Goal: Task Accomplishment & Management: Manage account settings

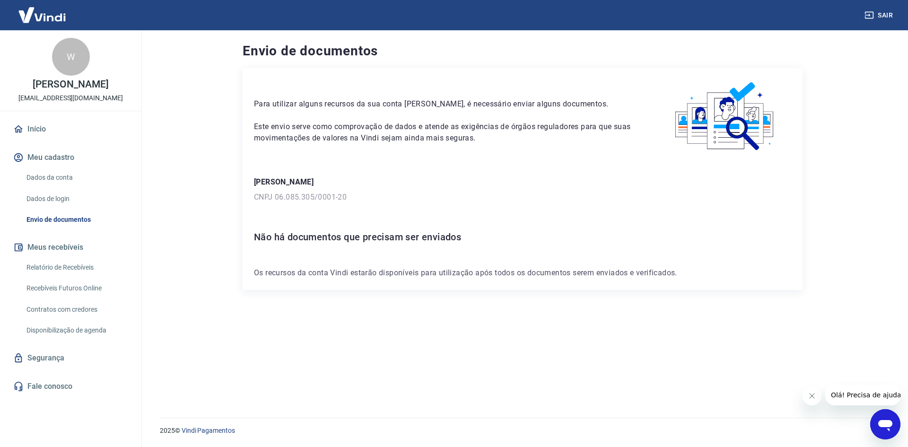
click at [35, 126] on link "Início" at bounding box center [70, 129] width 119 height 21
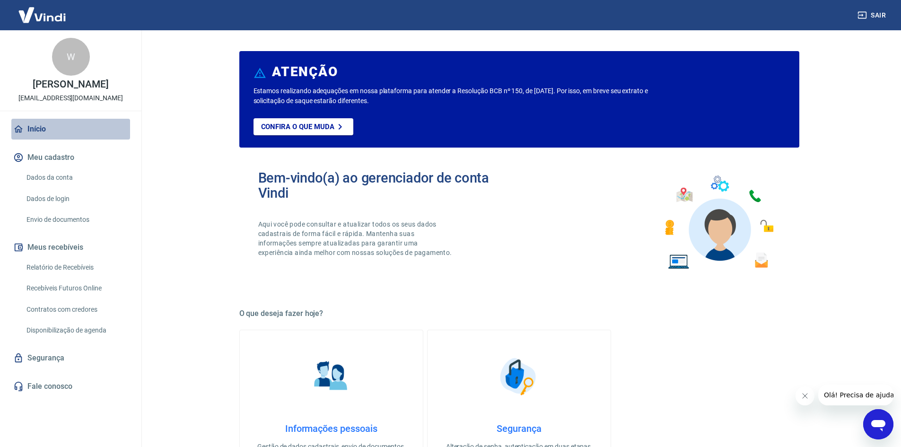
click at [34, 124] on link "Início" at bounding box center [70, 129] width 119 height 21
click at [48, 154] on button "Meu cadastro" at bounding box center [70, 157] width 119 height 21
click at [57, 174] on link "Dados da conta" at bounding box center [76, 177] width 107 height 19
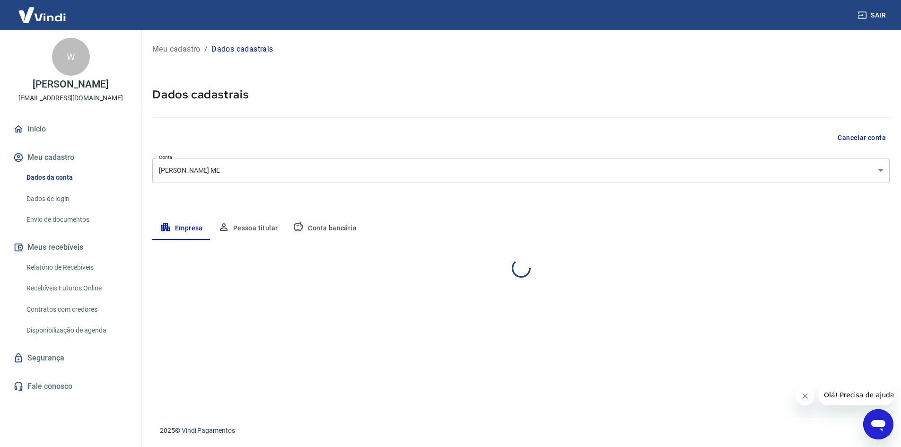
select select "SP"
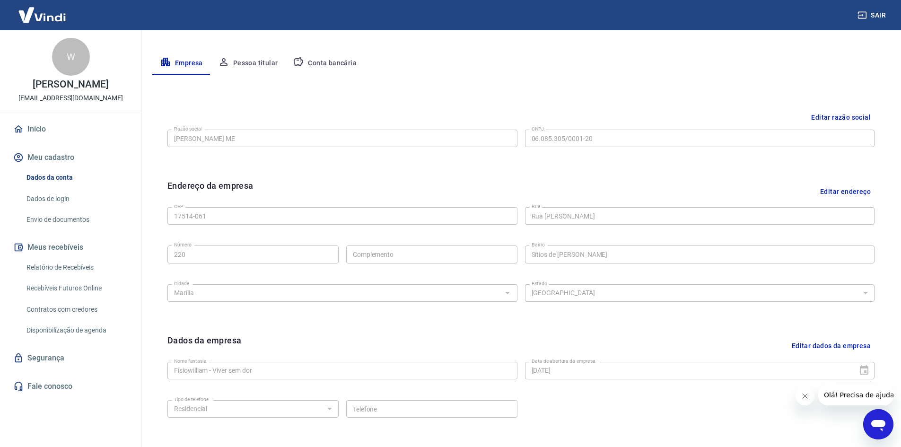
scroll to position [93, 0]
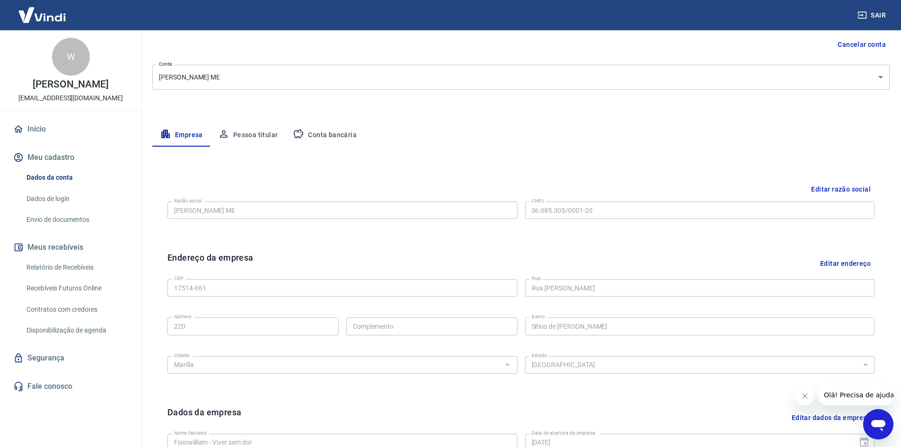
click at [264, 135] on button "Pessoa titular" at bounding box center [247, 135] width 75 height 23
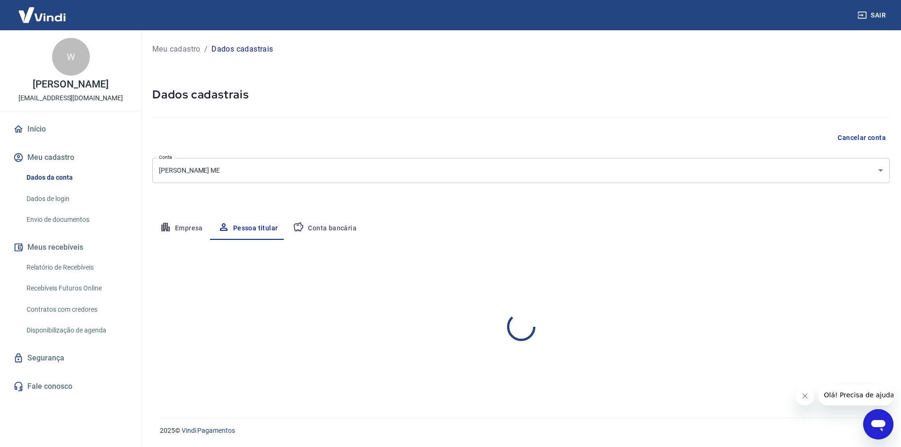
scroll to position [0, 0]
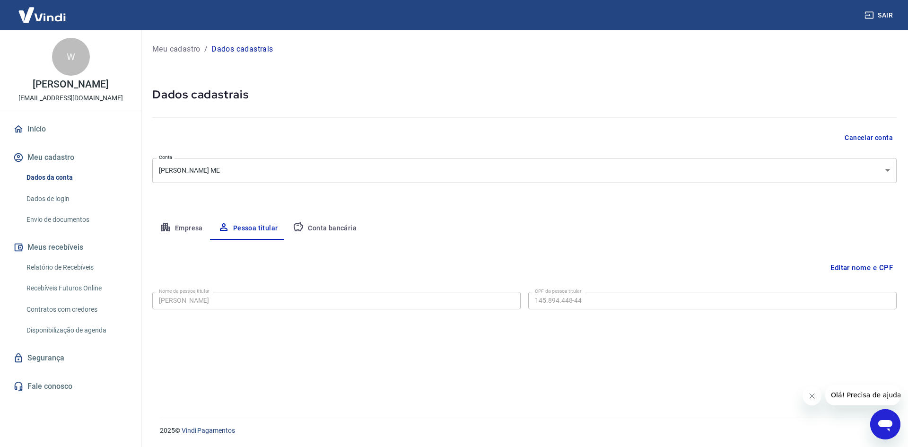
click at [321, 225] on button "Conta bancária" at bounding box center [324, 228] width 79 height 23
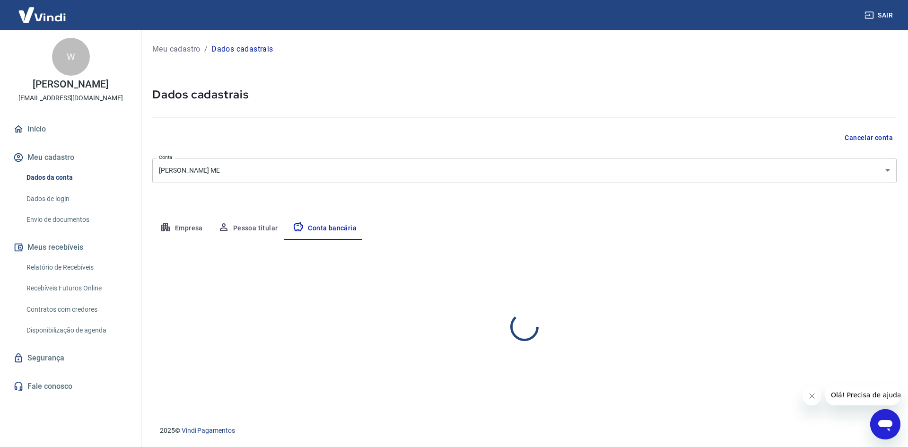
select select "1"
click at [36, 129] on link "Início" at bounding box center [70, 129] width 119 height 21
